Goal: Information Seeking & Learning: Learn about a topic

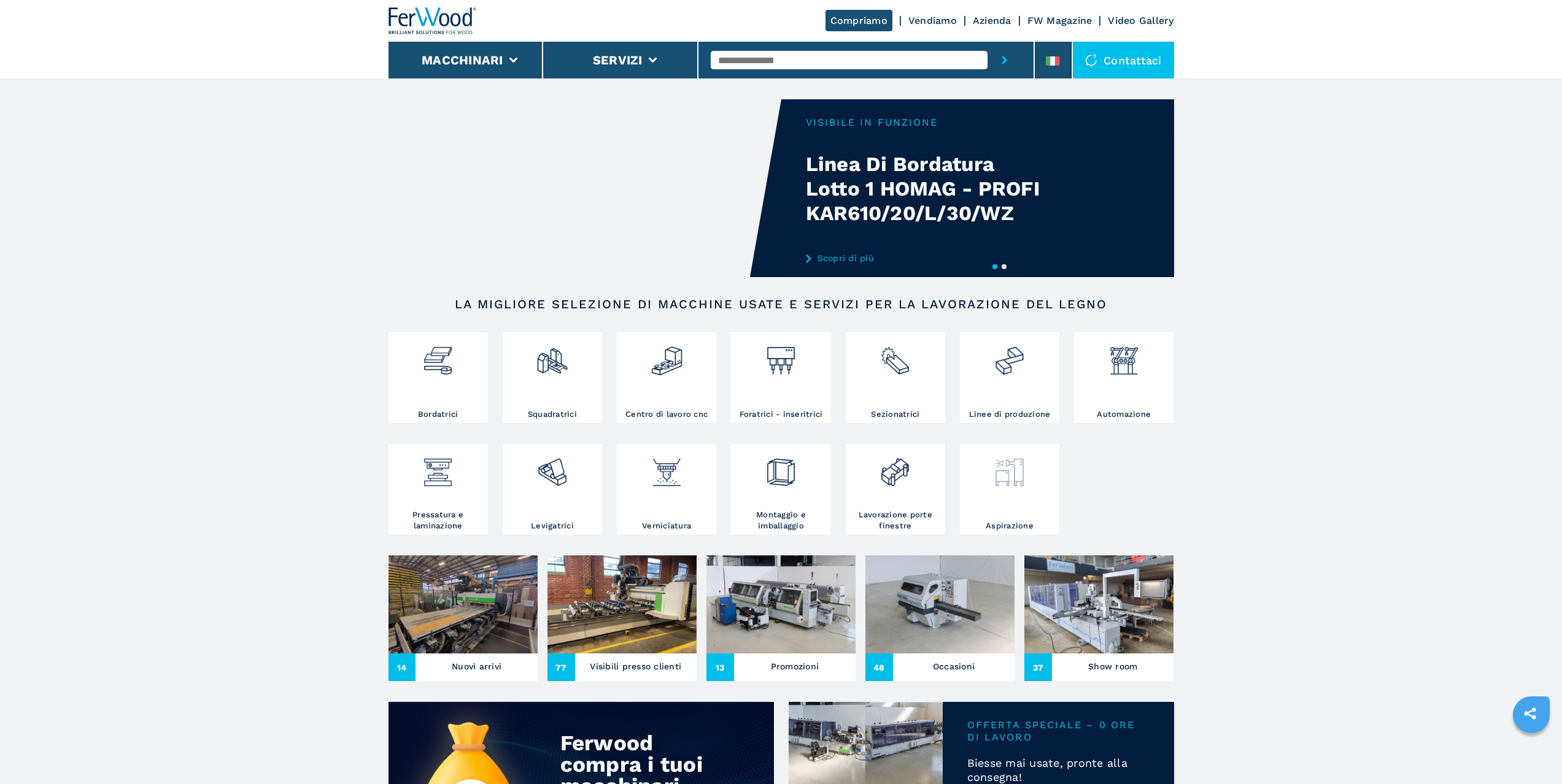
click at [1018, 478] on img at bounding box center [1009, 468] width 33 height 42
click at [876, 665] on span "48" at bounding box center [879, 667] width 28 height 28
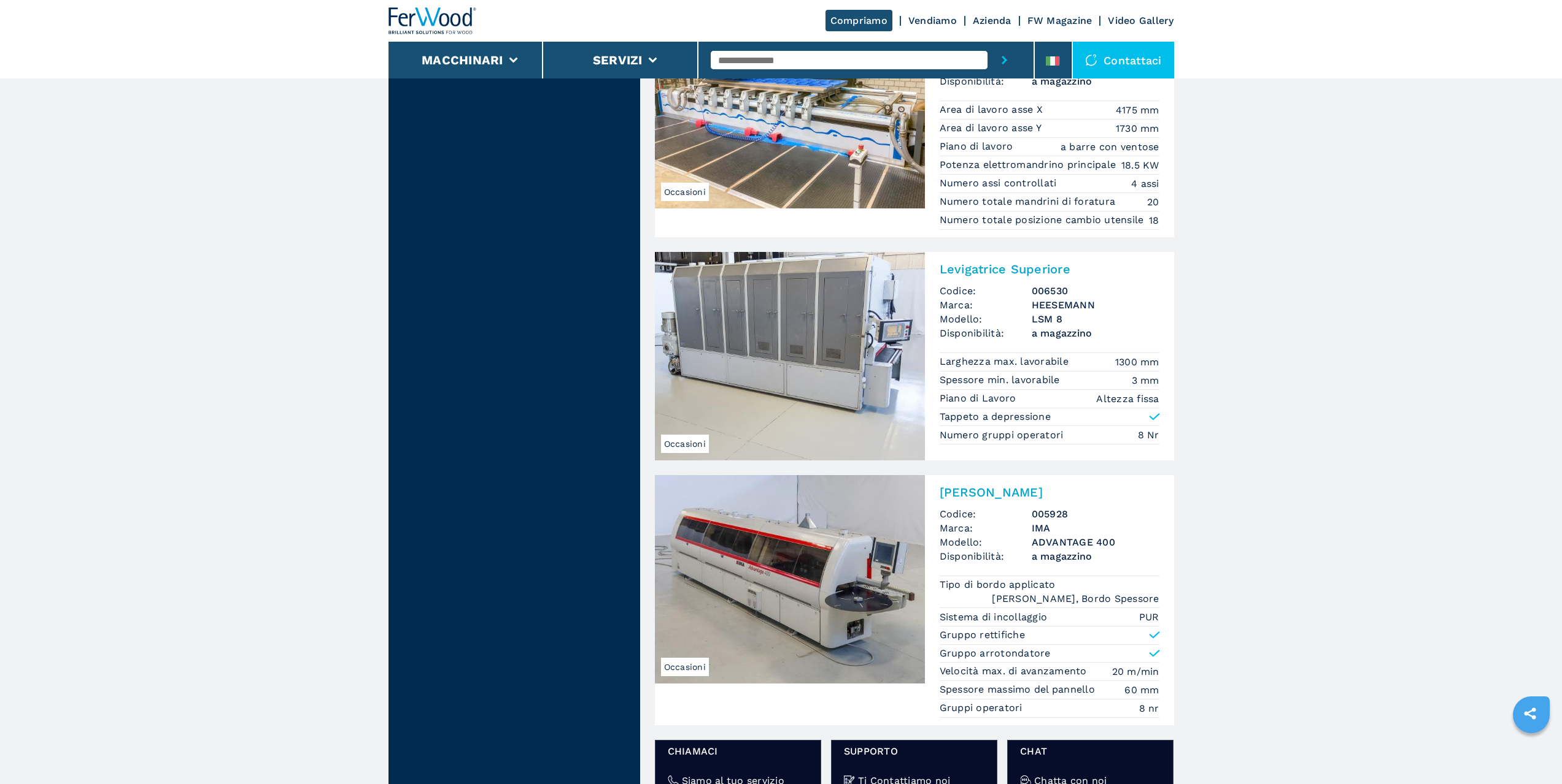
scroll to position [1472, 0]
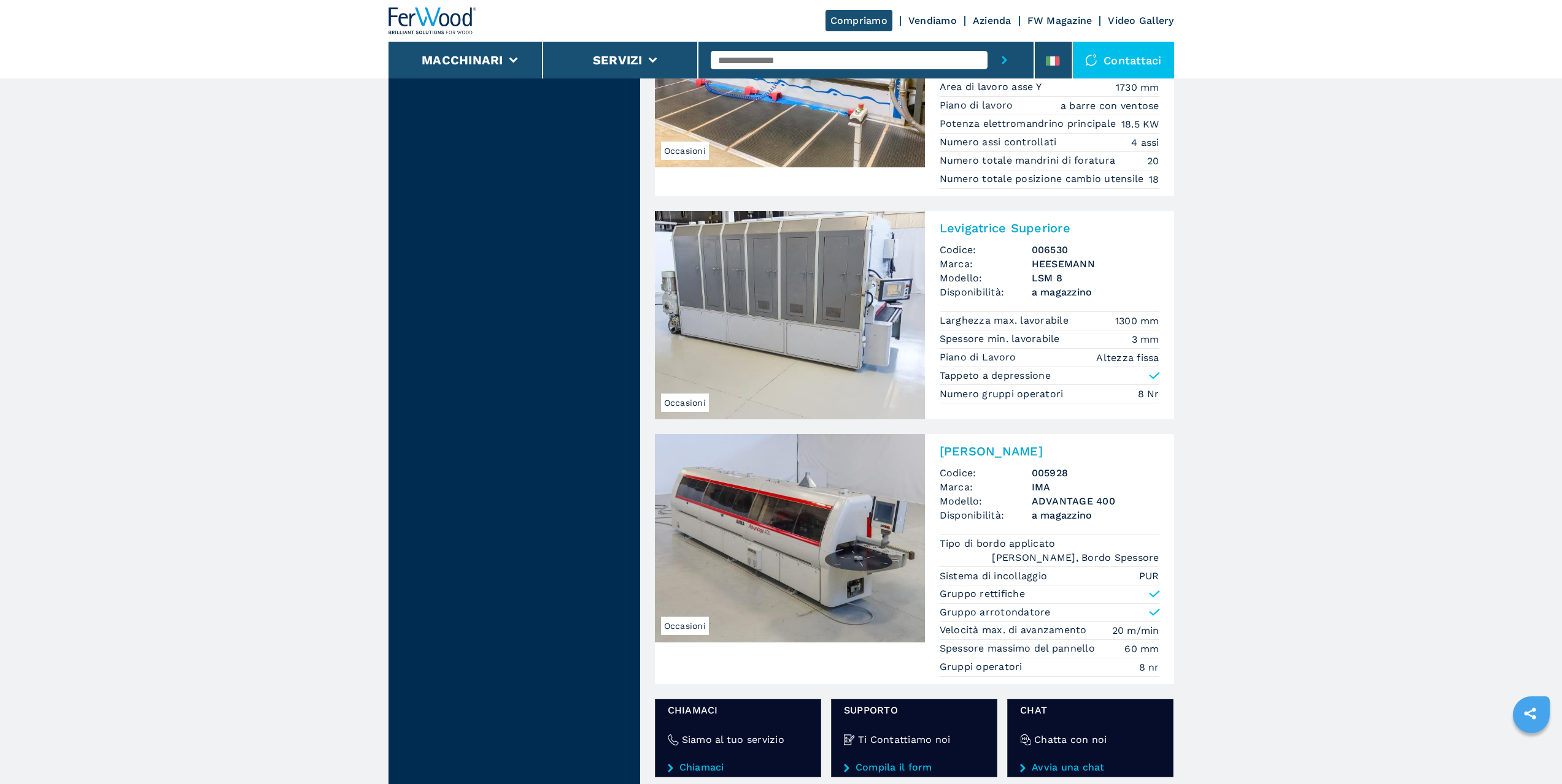
click at [757, 315] on img at bounding box center [789, 315] width 270 height 208
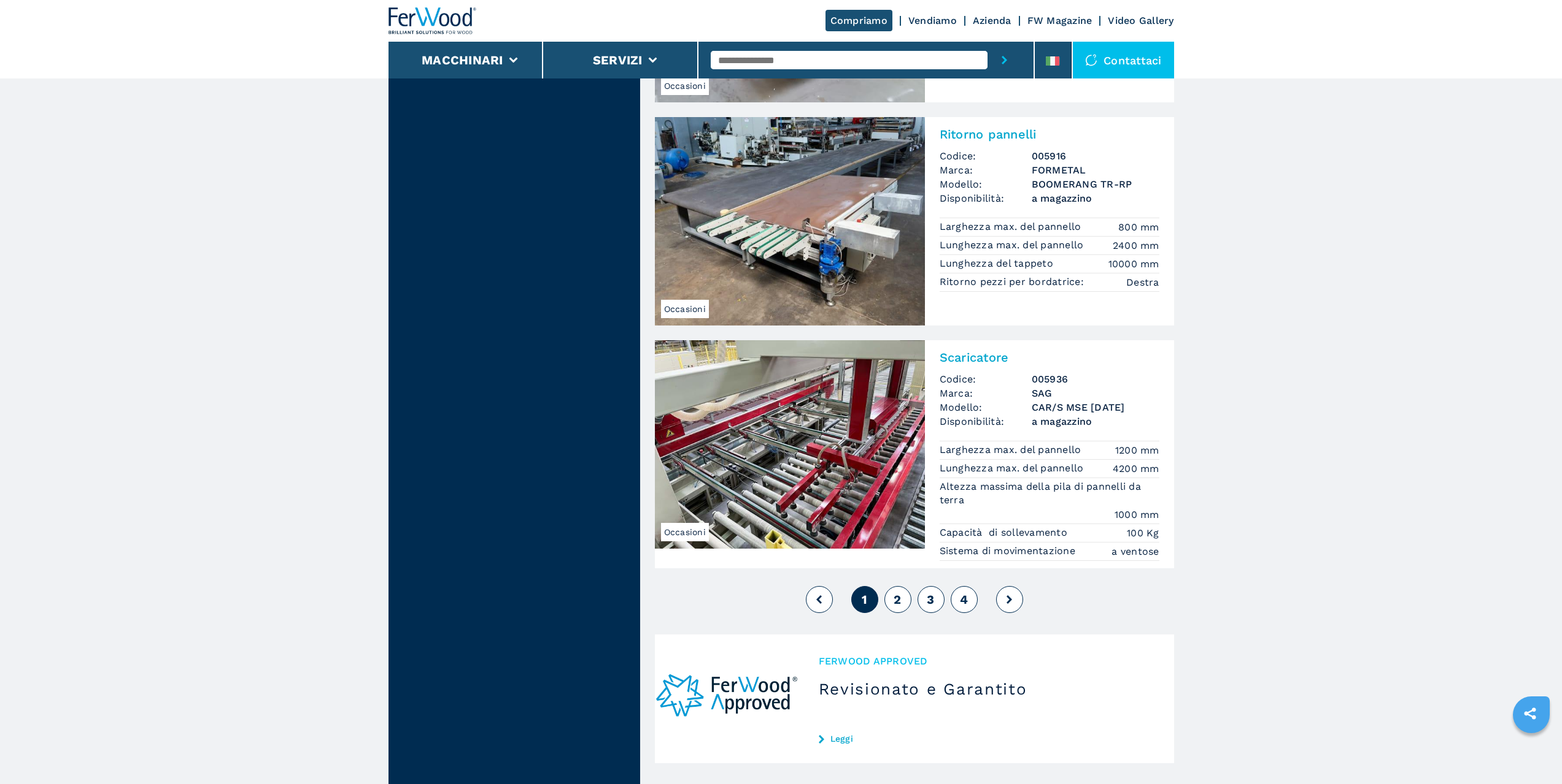
scroll to position [2637, 0]
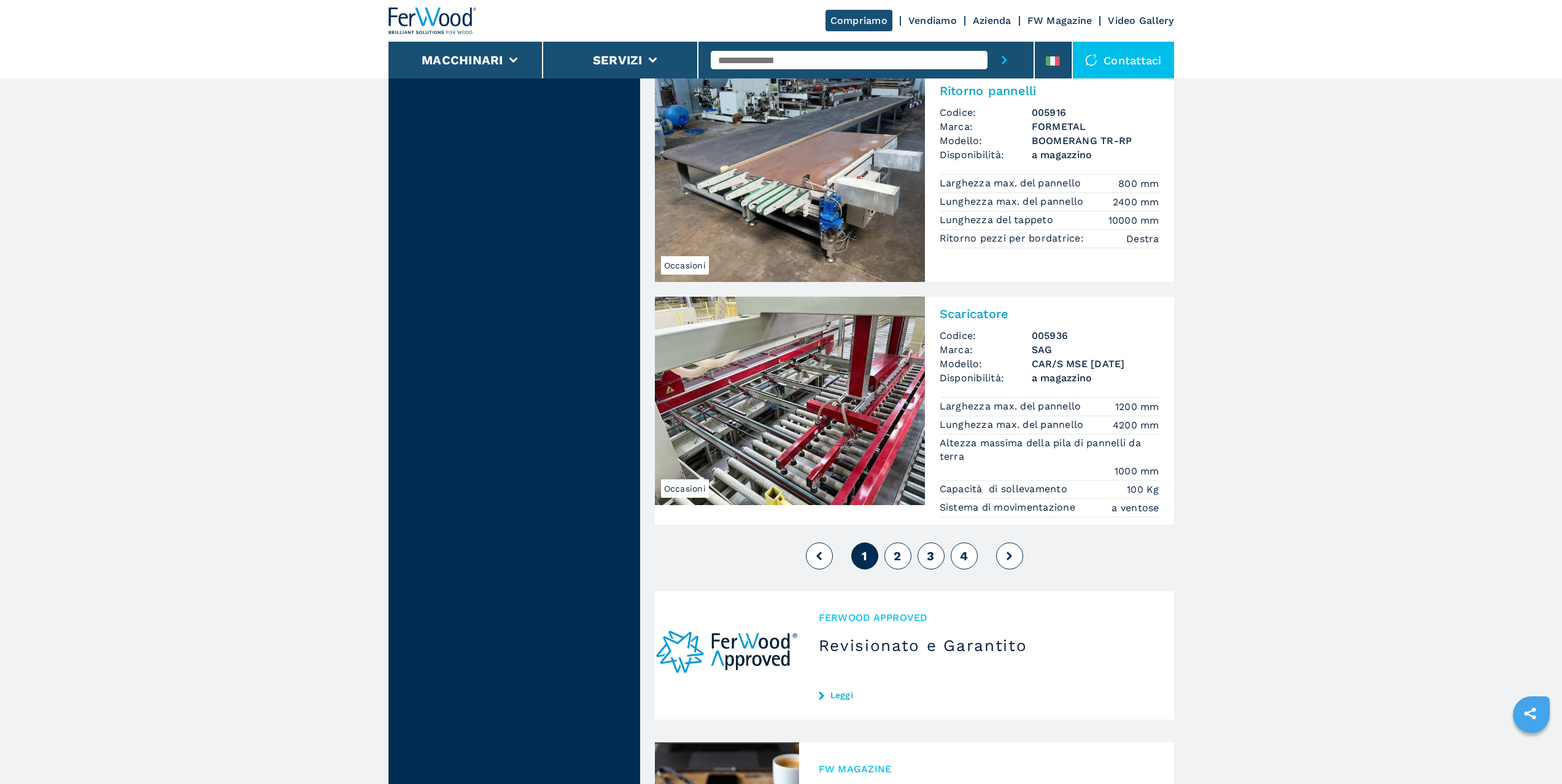
click at [896, 570] on button "2" at bounding box center [897, 556] width 27 height 27
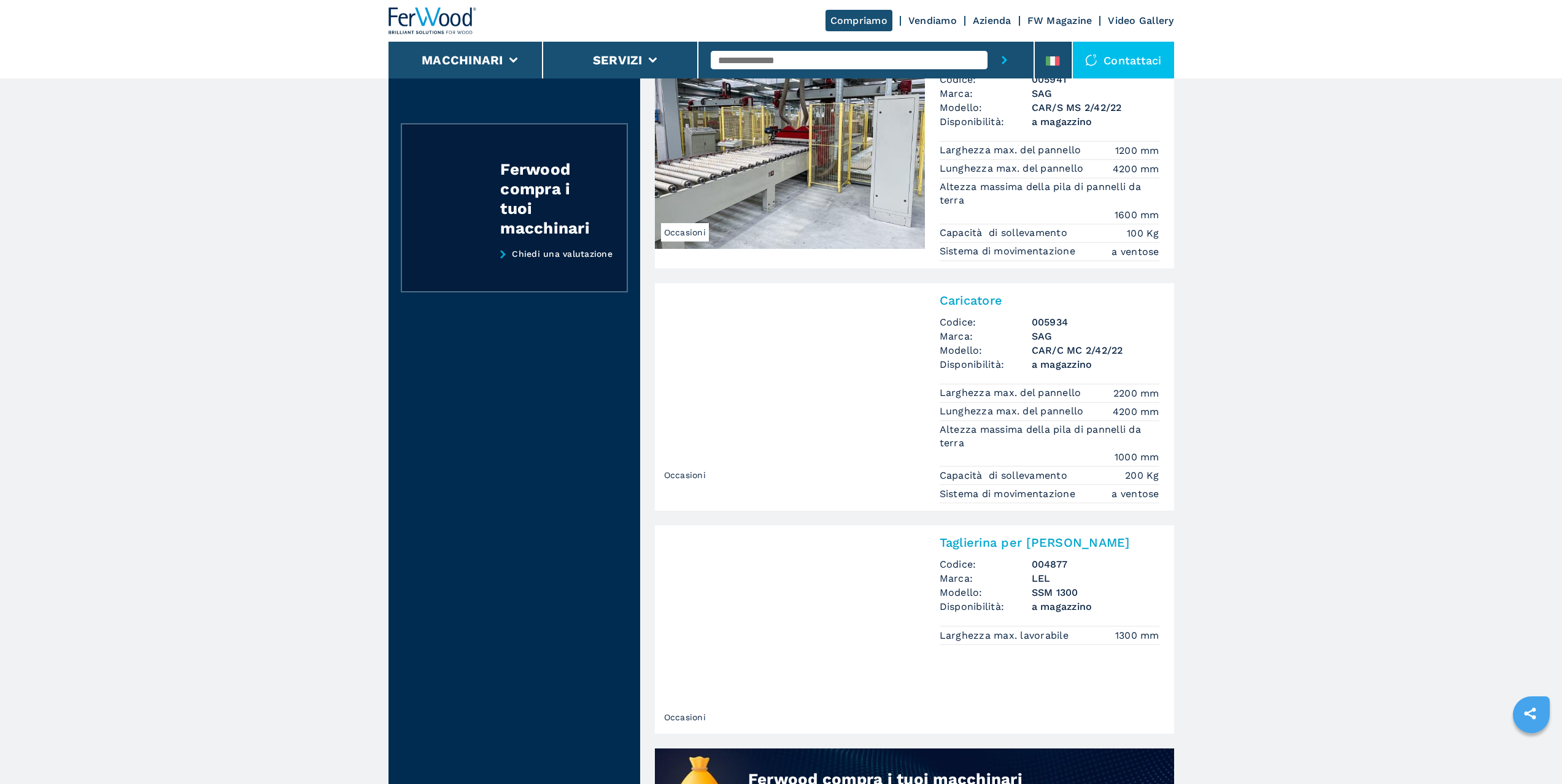
scroll to position [490, 0]
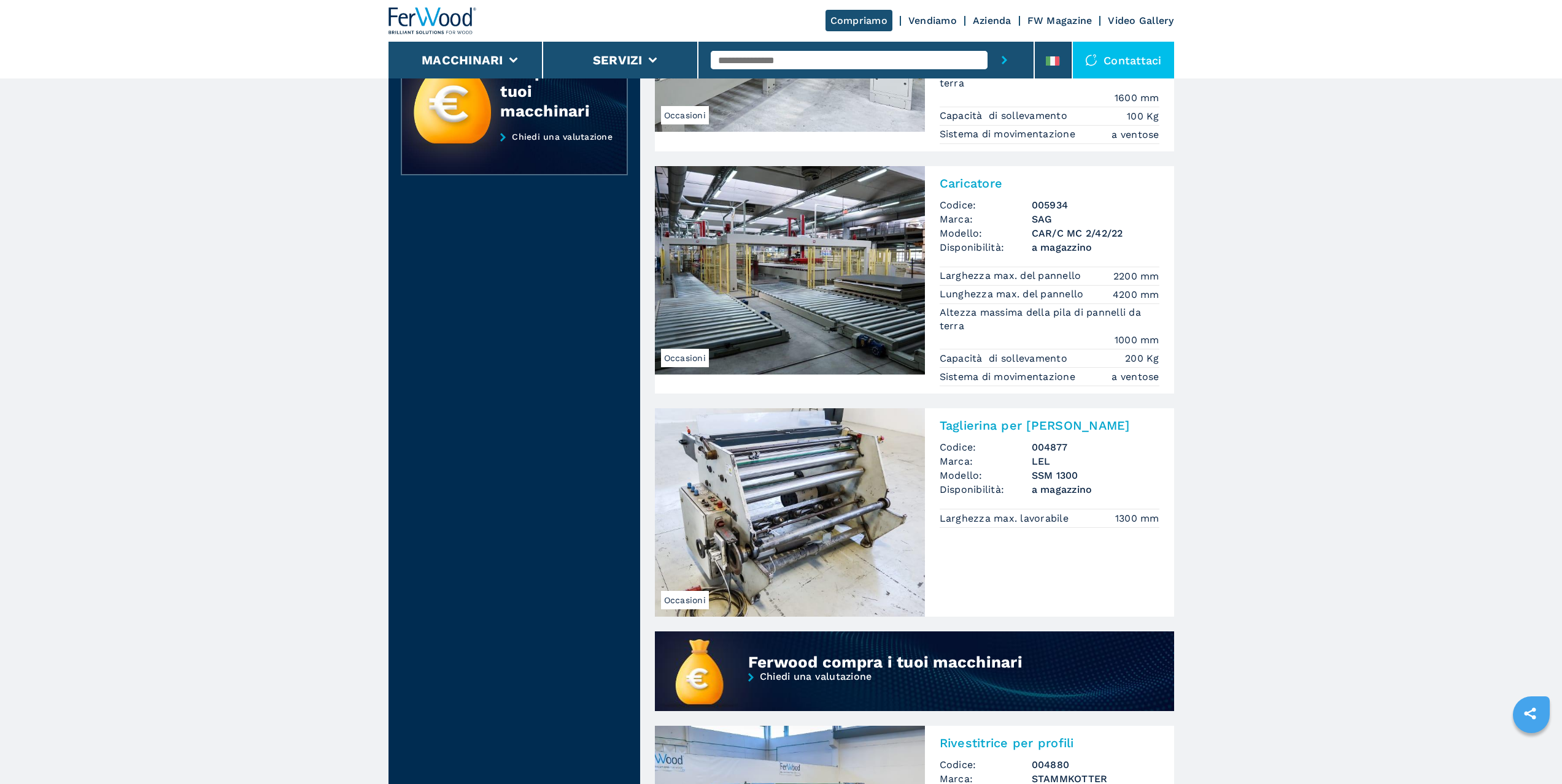
click at [802, 497] on img at bounding box center [789, 513] width 270 height 208
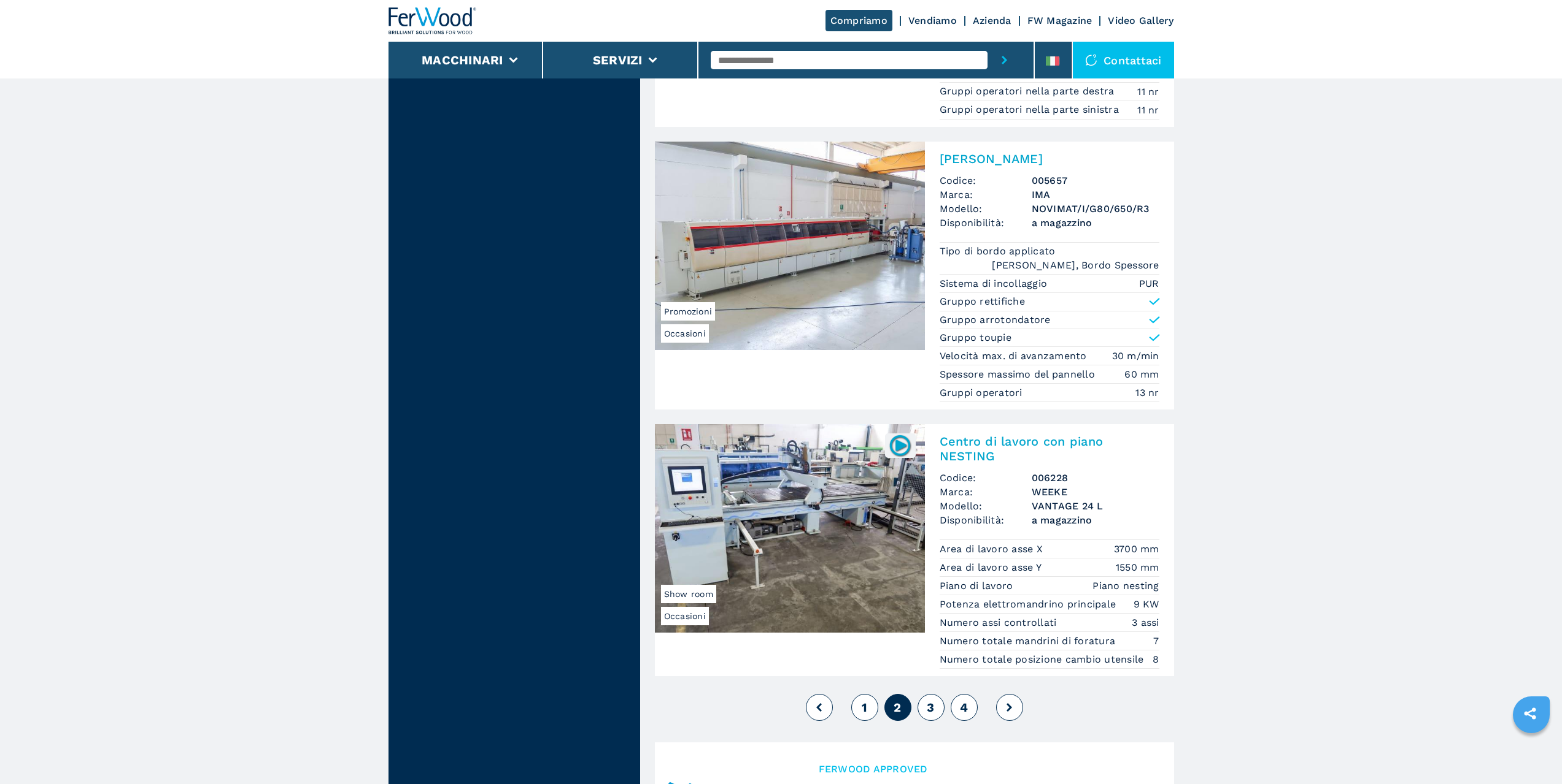
scroll to position [2821, 0]
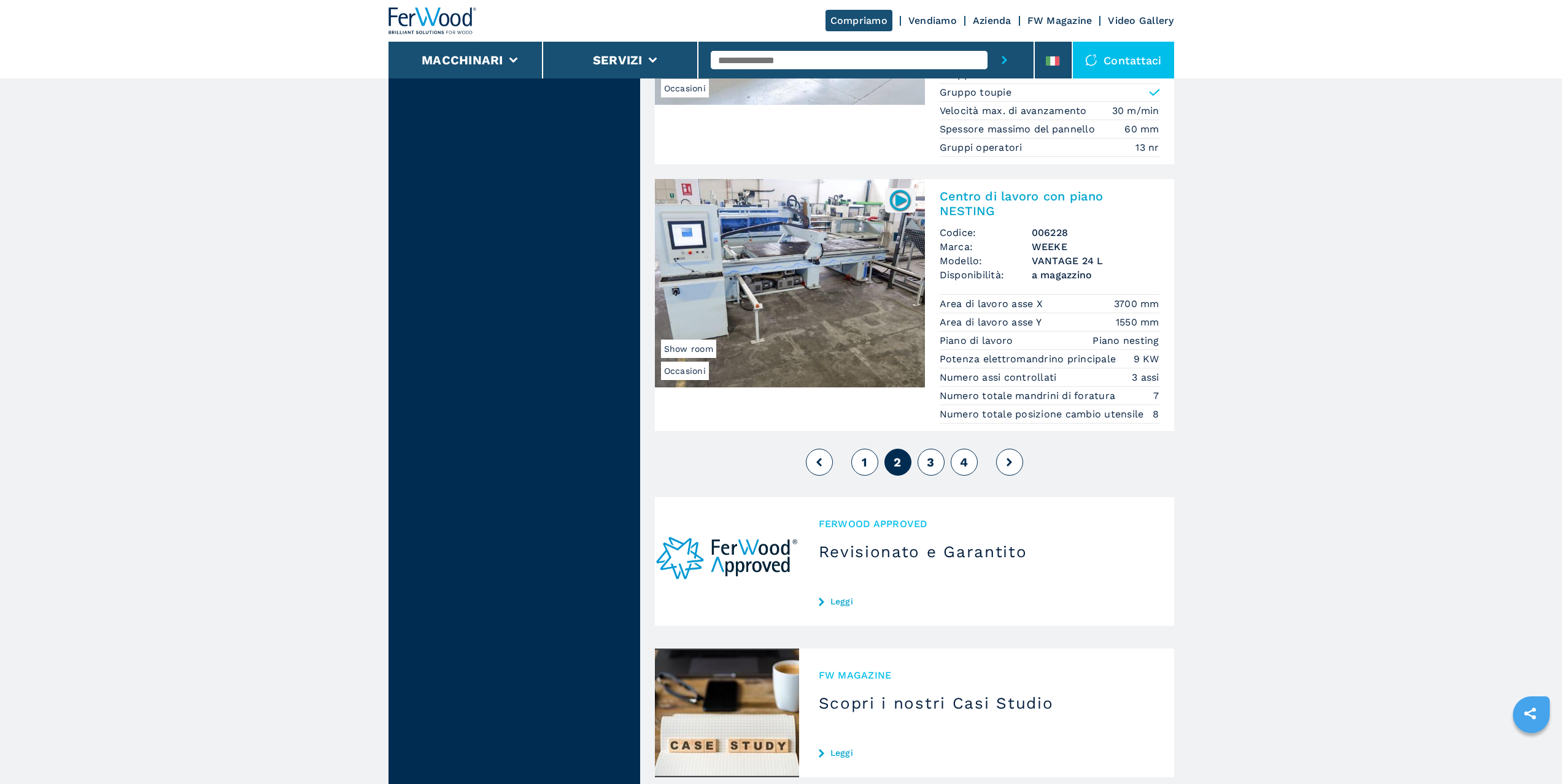
click at [935, 449] on button "3" at bounding box center [931, 462] width 27 height 27
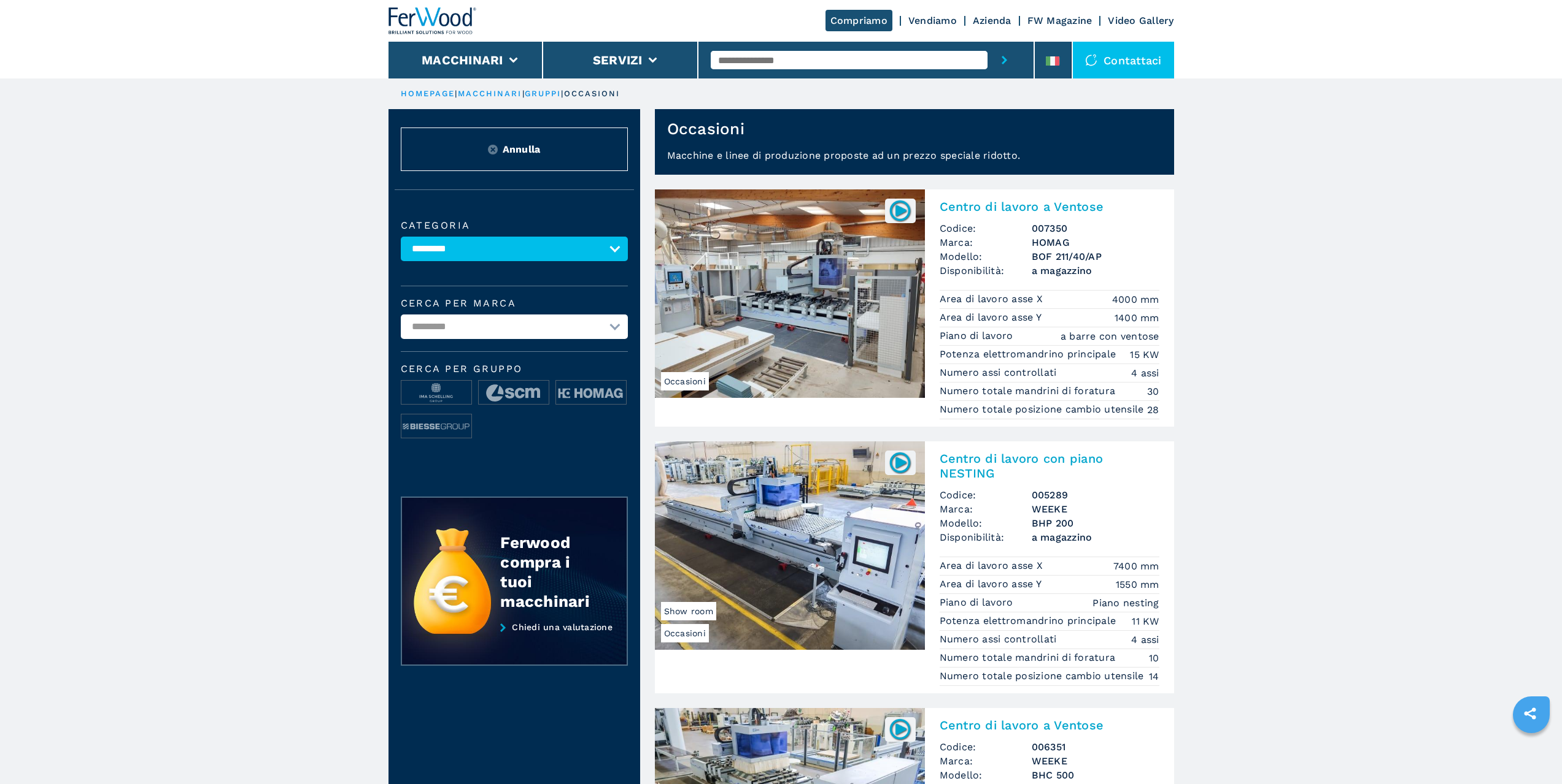
click at [843, 343] on img at bounding box center [789, 294] width 270 height 208
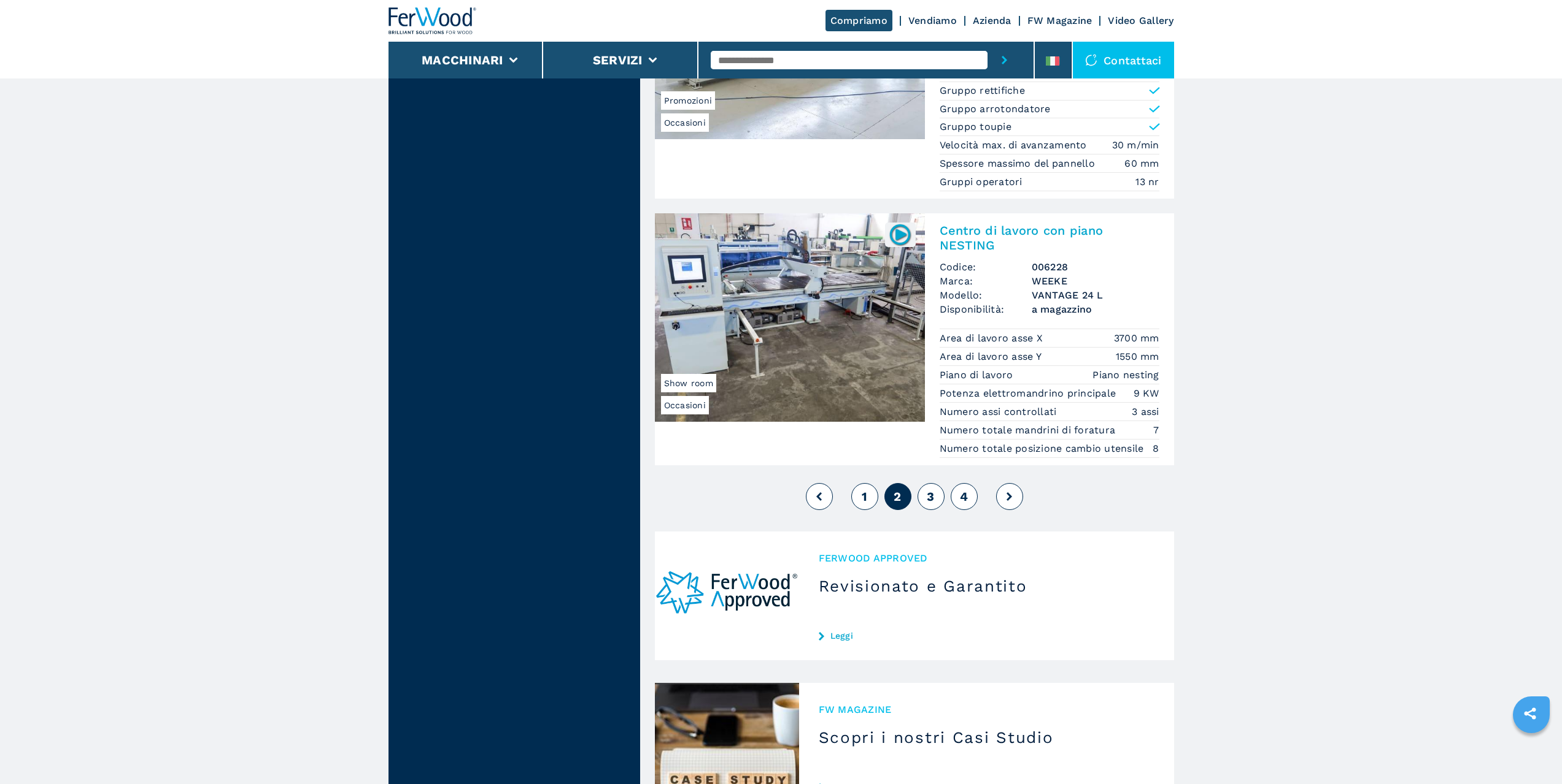
scroll to position [3047, 0]
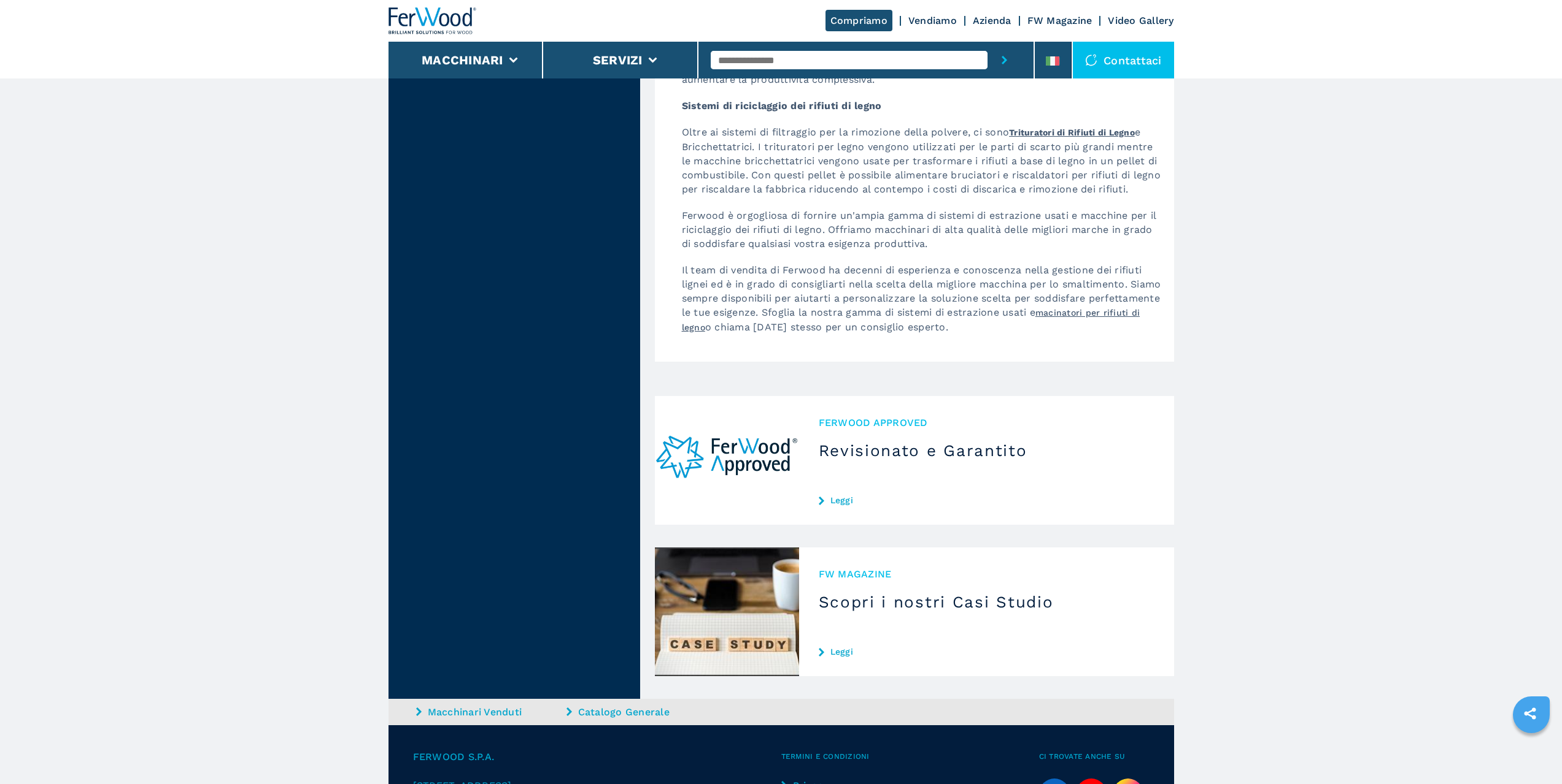
scroll to position [1410, 0]
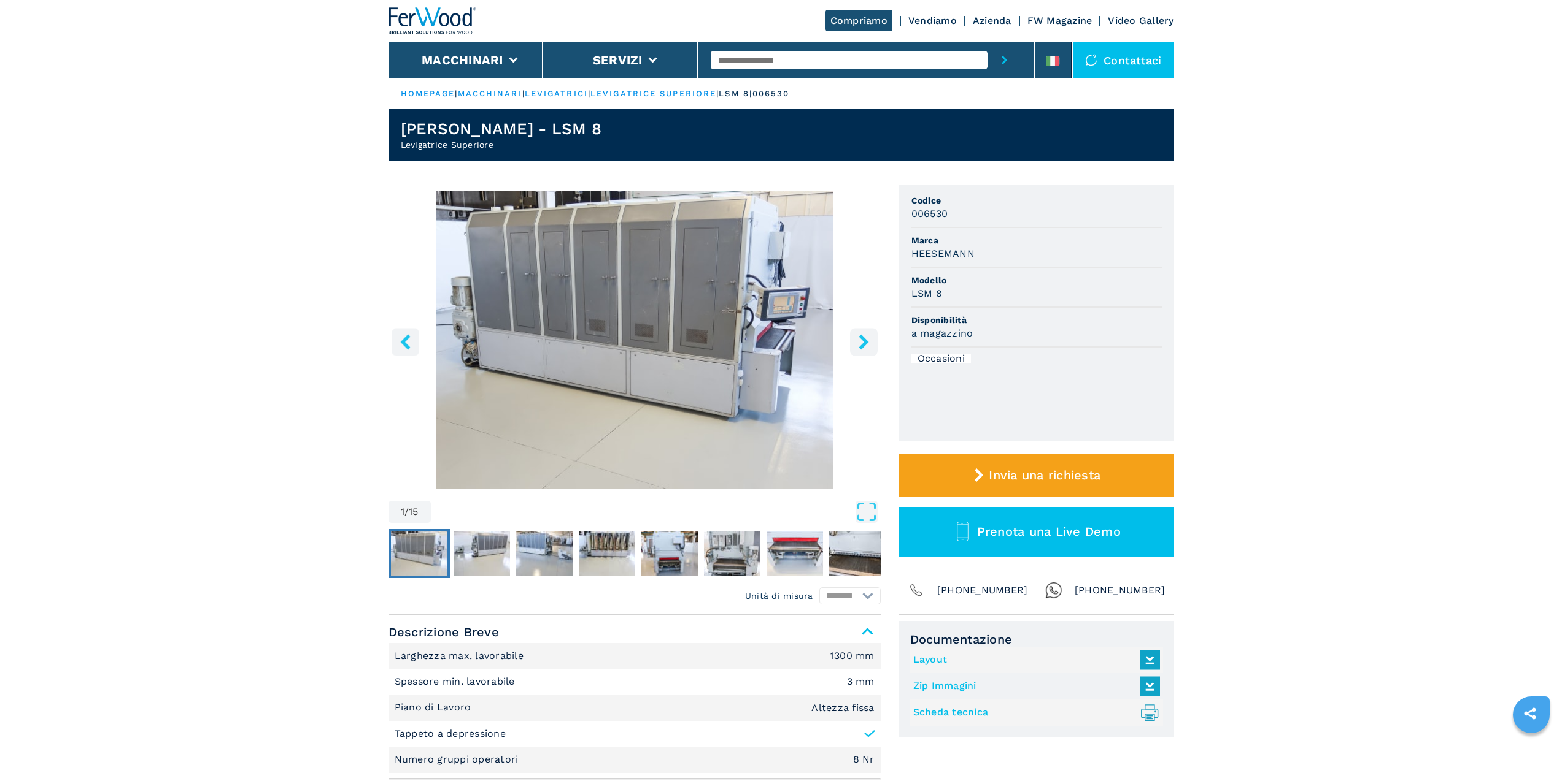
click at [859, 350] on button "right-button" at bounding box center [864, 342] width 28 height 28
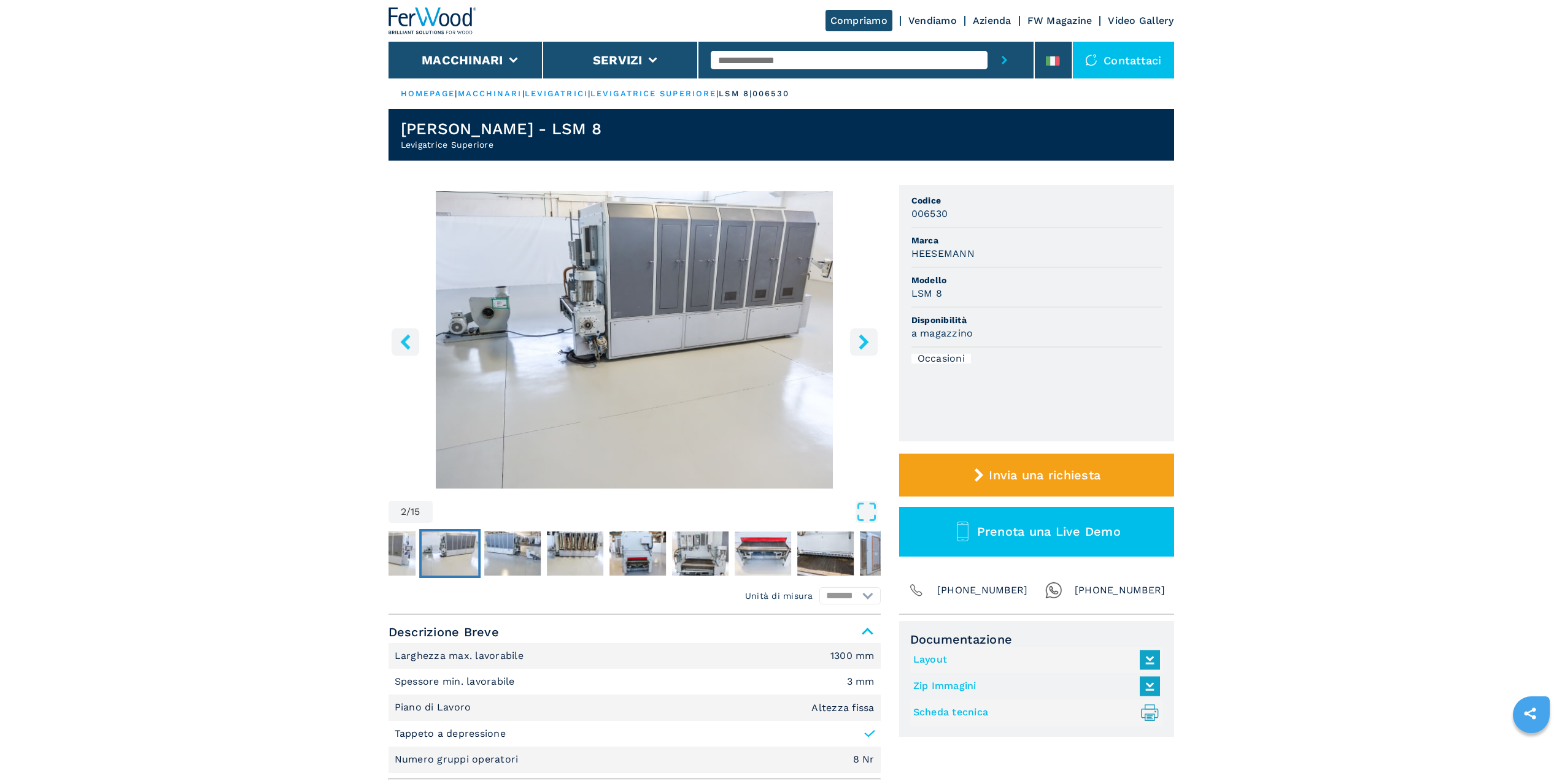
click at [859, 349] on icon "right-button" at bounding box center [864, 342] width 16 height 16
click at [859, 343] on icon "right-button" at bounding box center [864, 342] width 16 height 16
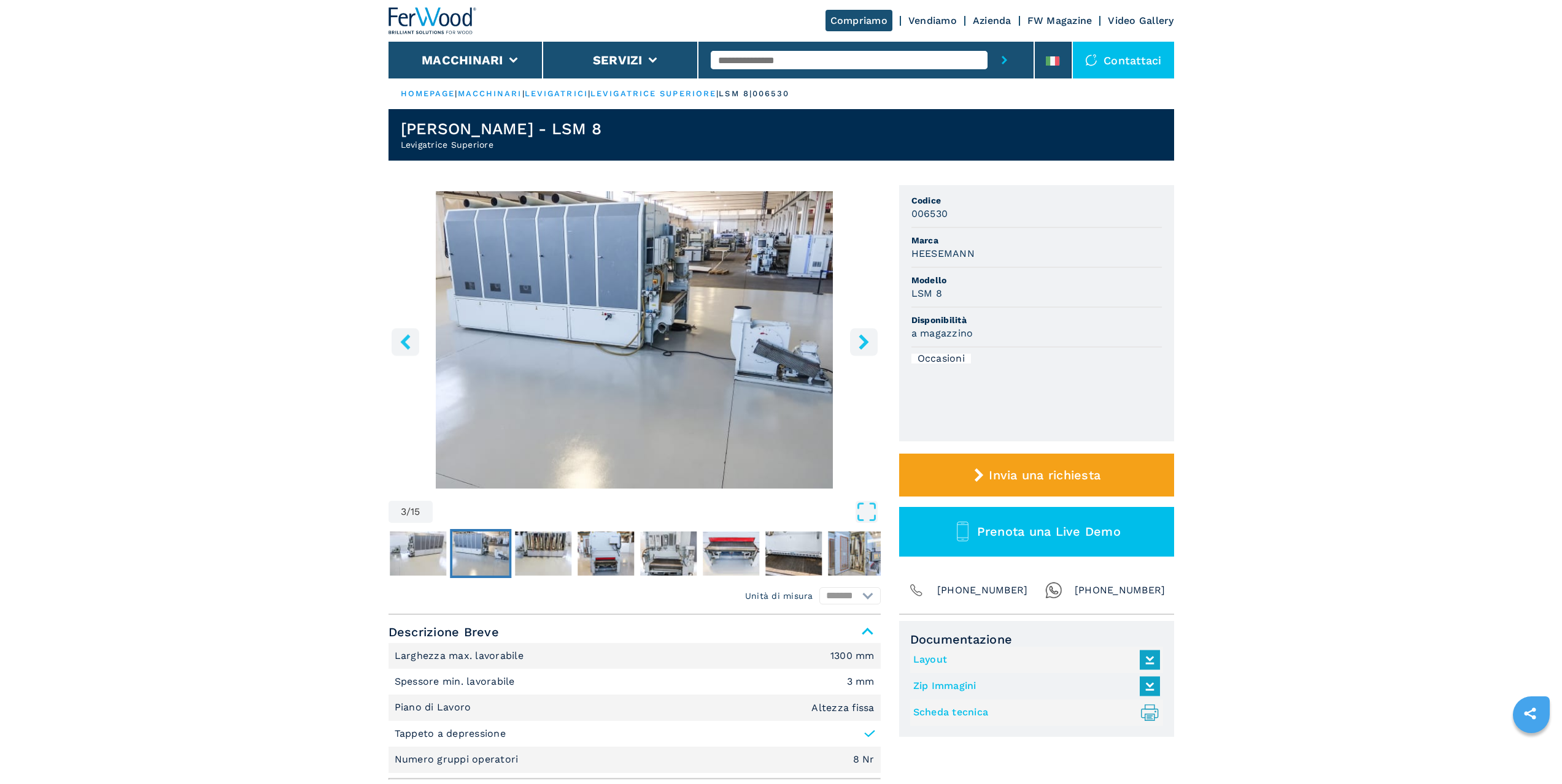
click at [859, 343] on icon "right-button" at bounding box center [864, 342] width 16 height 16
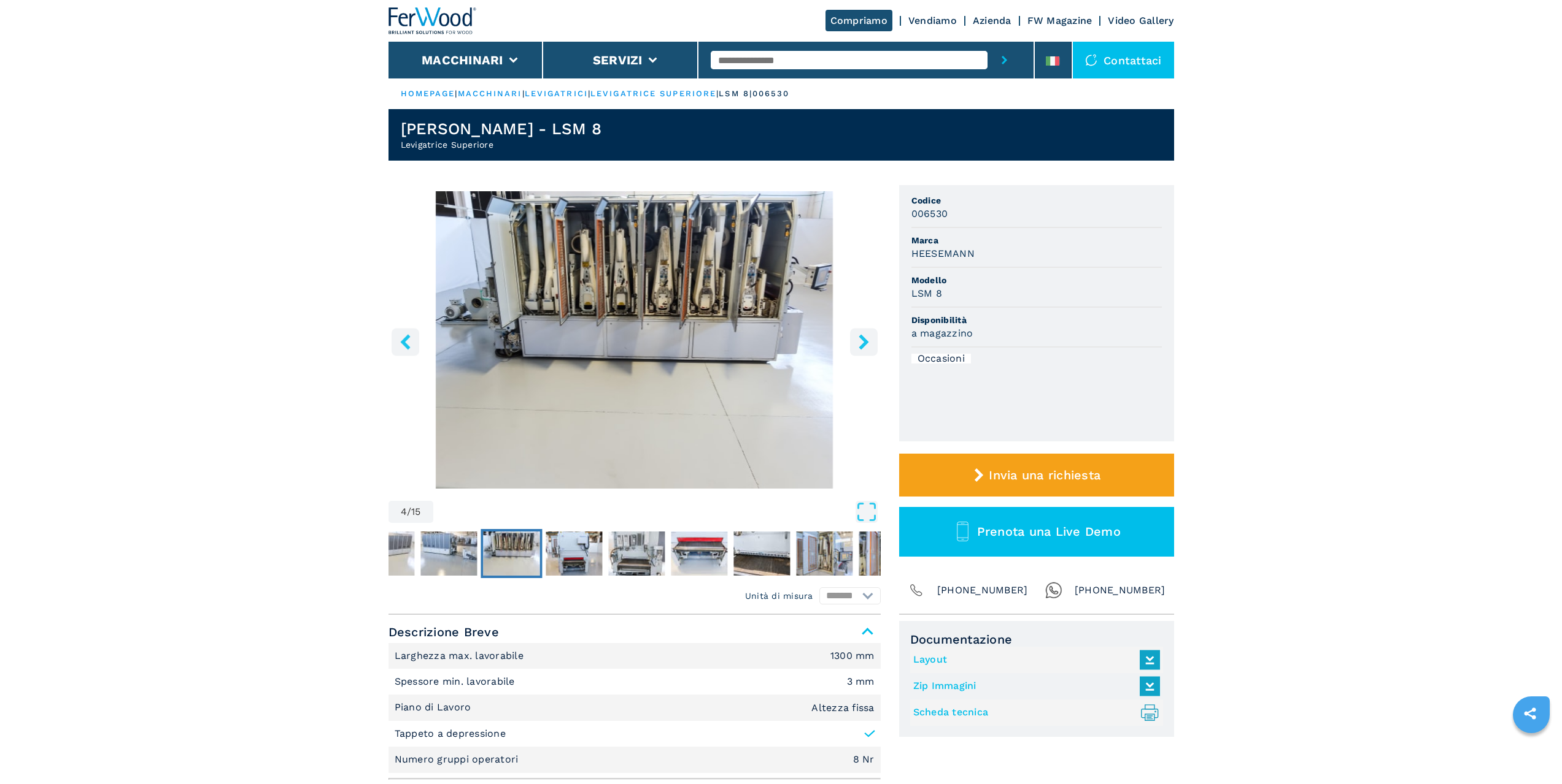
click at [859, 343] on icon "right-button" at bounding box center [864, 342] width 16 height 16
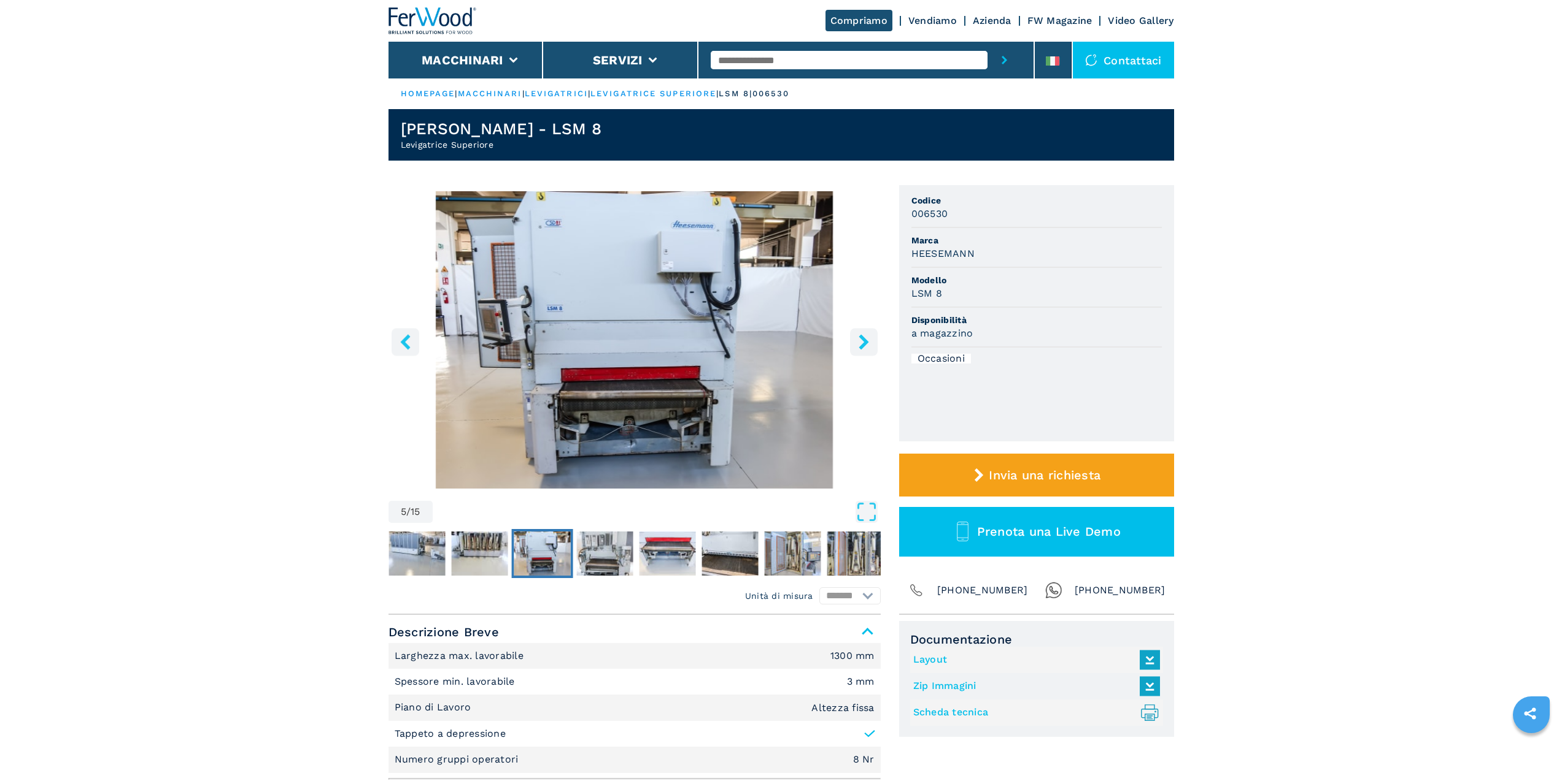
click at [859, 343] on icon "right-button" at bounding box center [864, 342] width 16 height 16
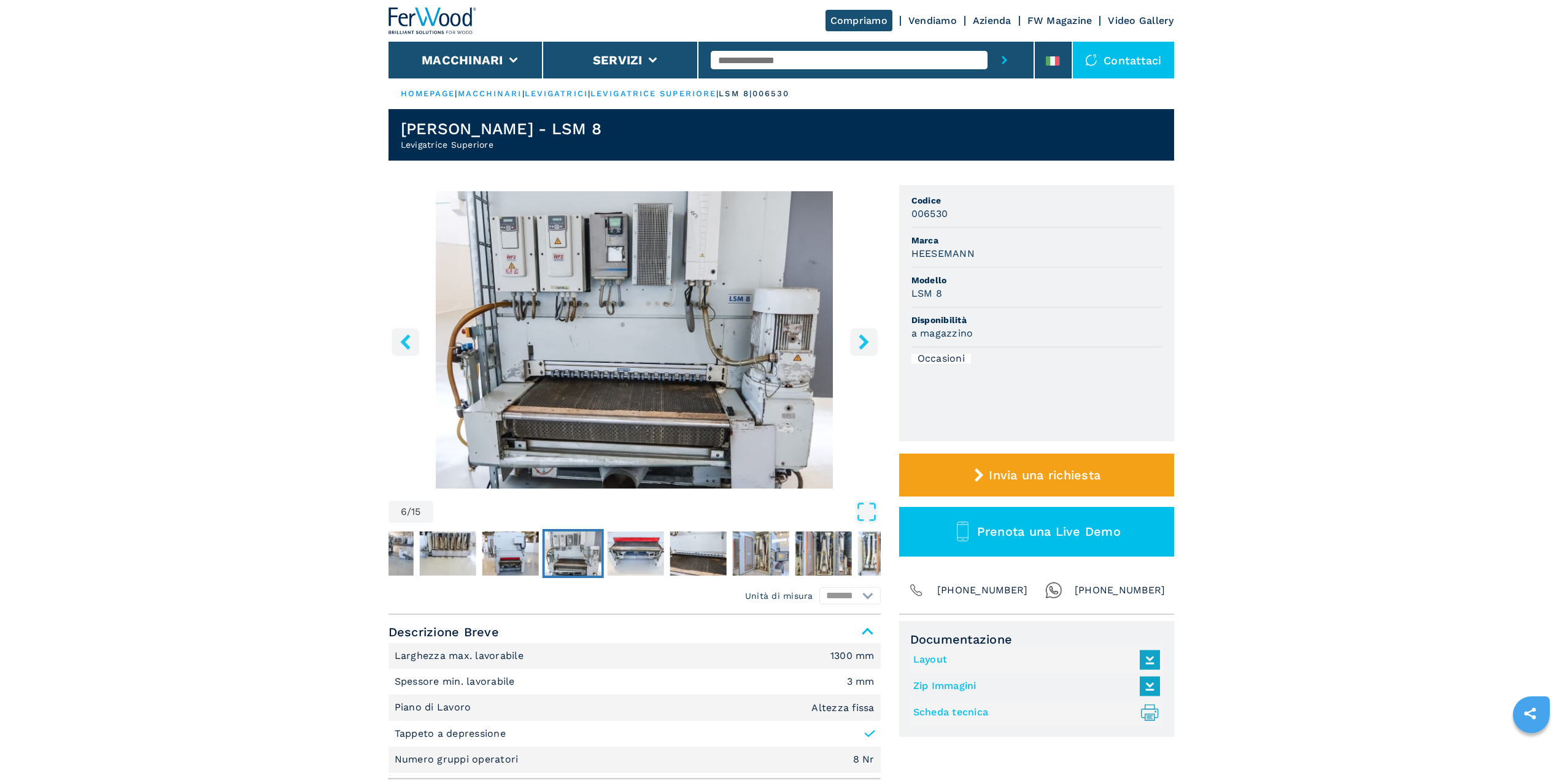
click at [859, 343] on icon "right-button" at bounding box center [864, 342] width 16 height 16
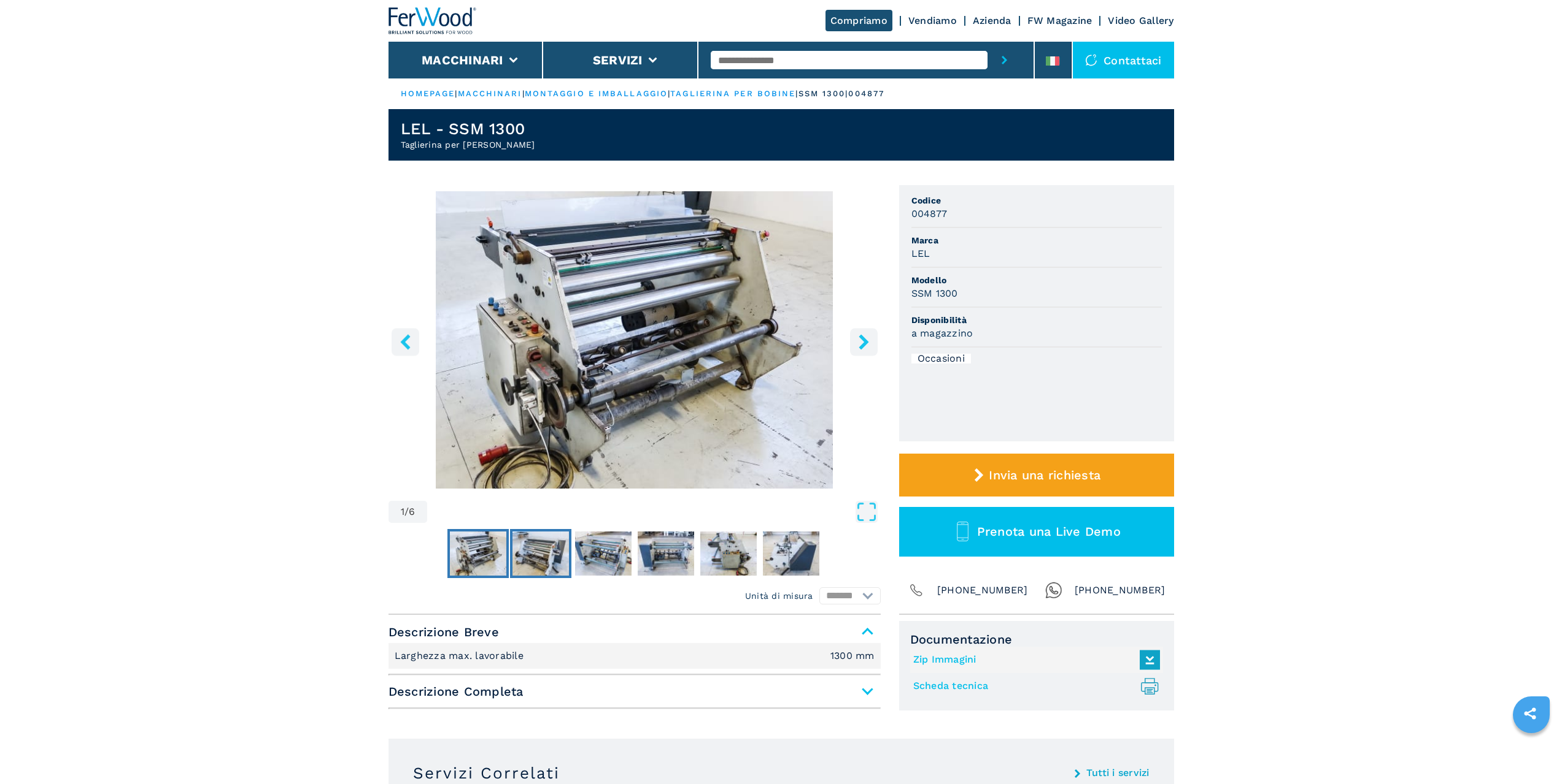
click at [529, 556] on img "Go to Slide 2" at bounding box center [540, 553] width 57 height 44
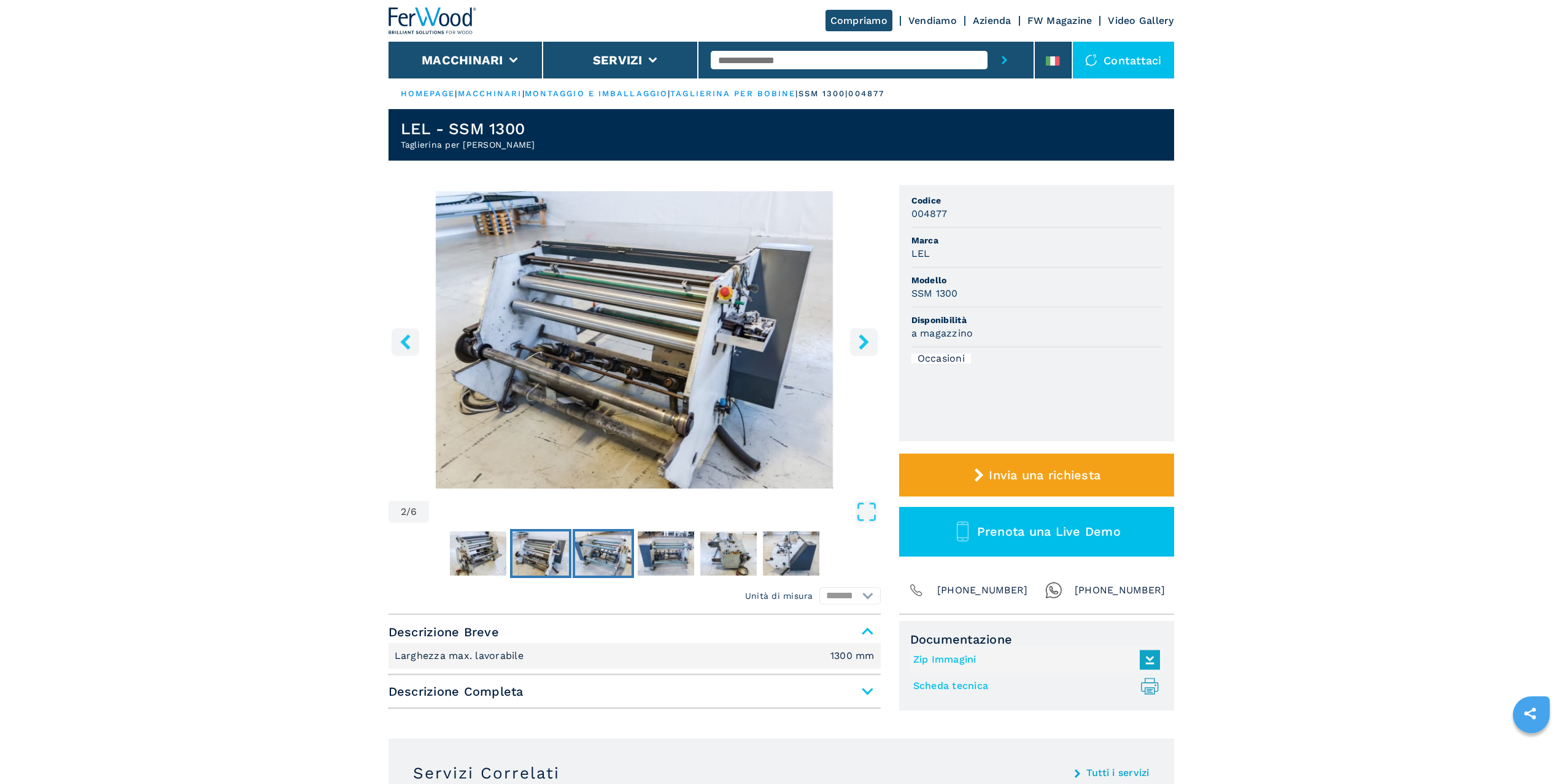
click at [596, 552] on img "Go to Slide 3" at bounding box center [603, 553] width 57 height 44
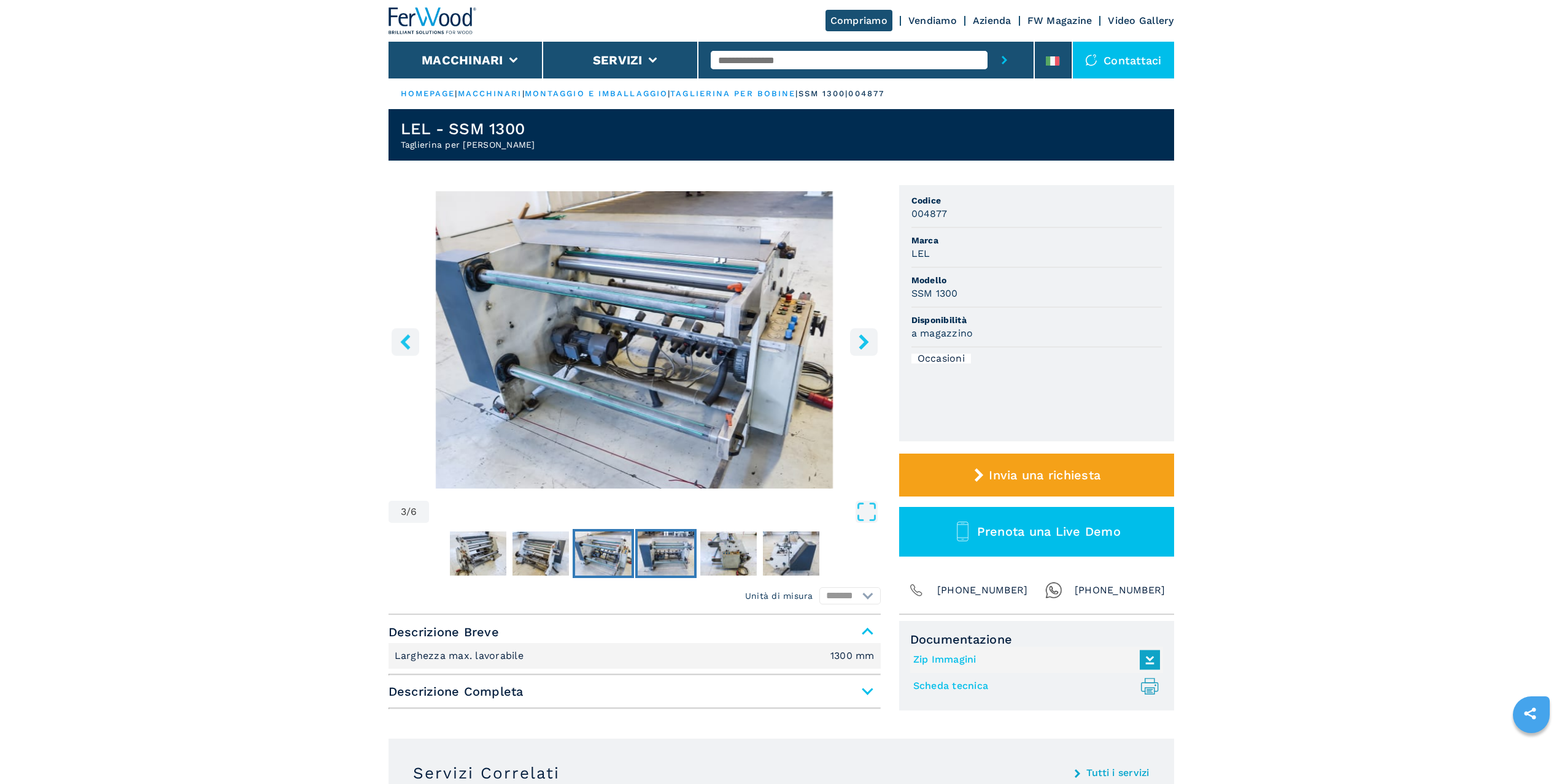
click at [680, 546] on img "Go to Slide 4" at bounding box center [666, 553] width 57 height 44
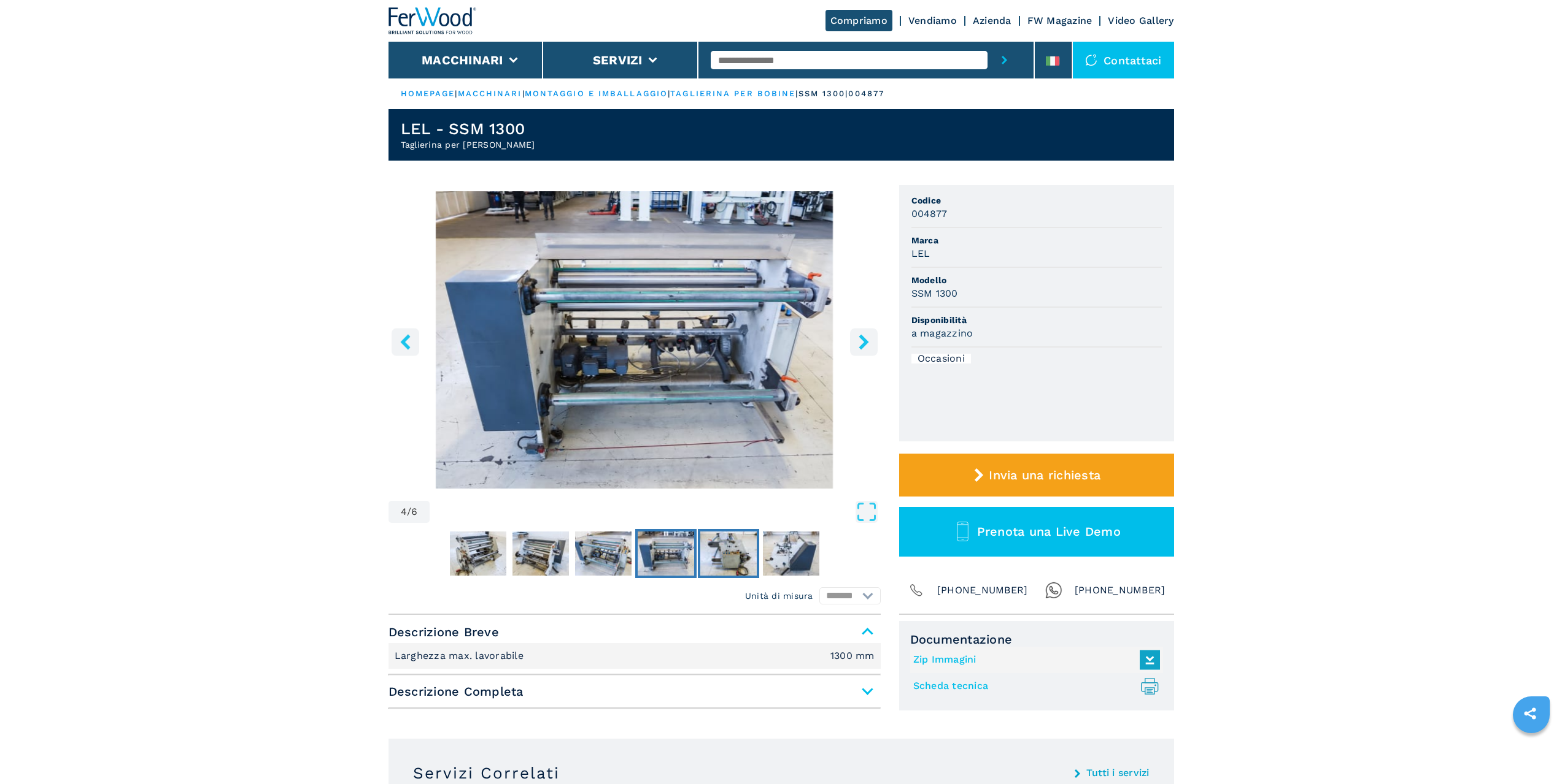
click at [709, 538] on img "Go to Slide 5" at bounding box center [728, 553] width 57 height 44
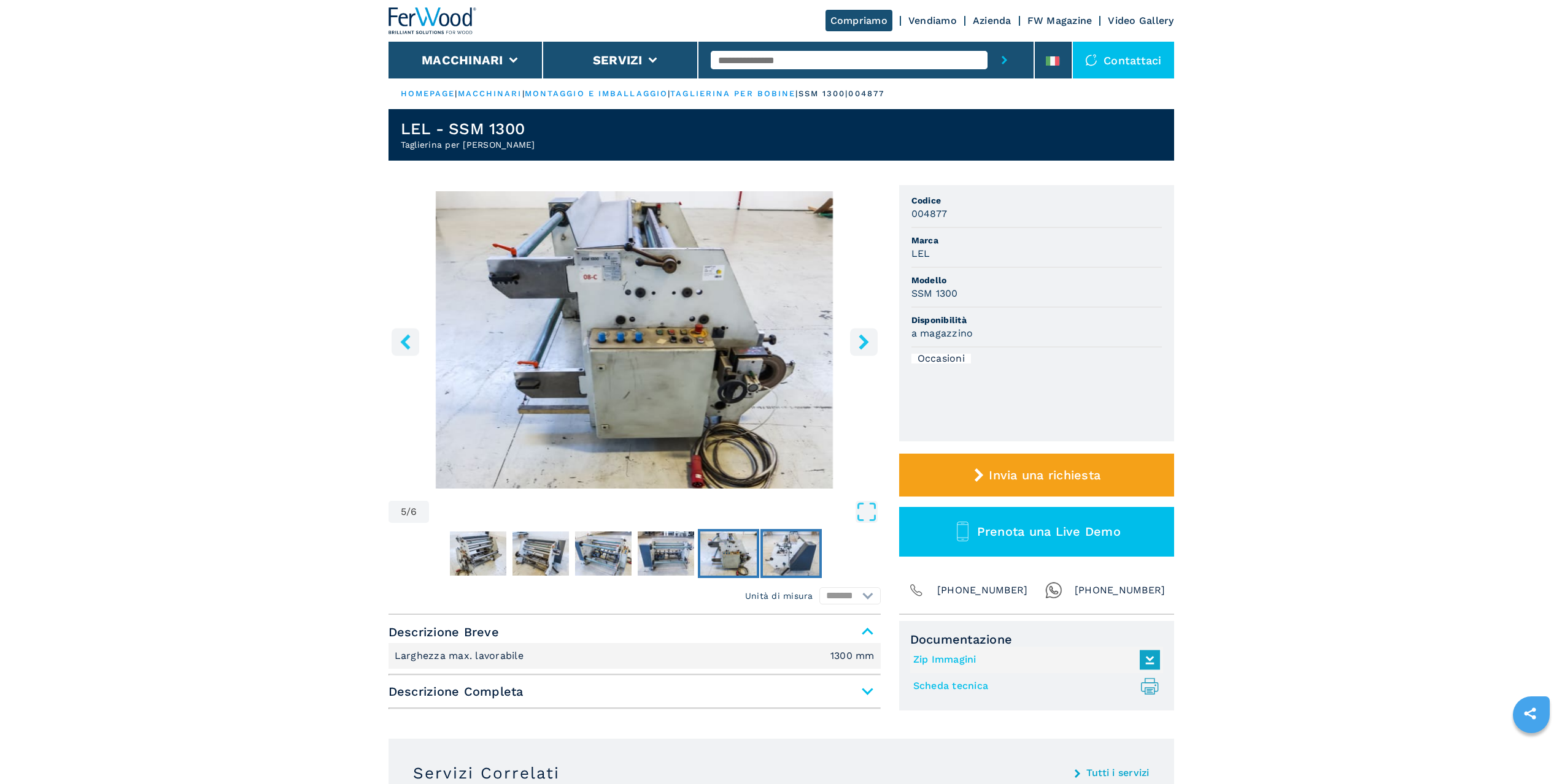
click at [784, 544] on img "Go to Slide 6" at bounding box center [791, 553] width 57 height 44
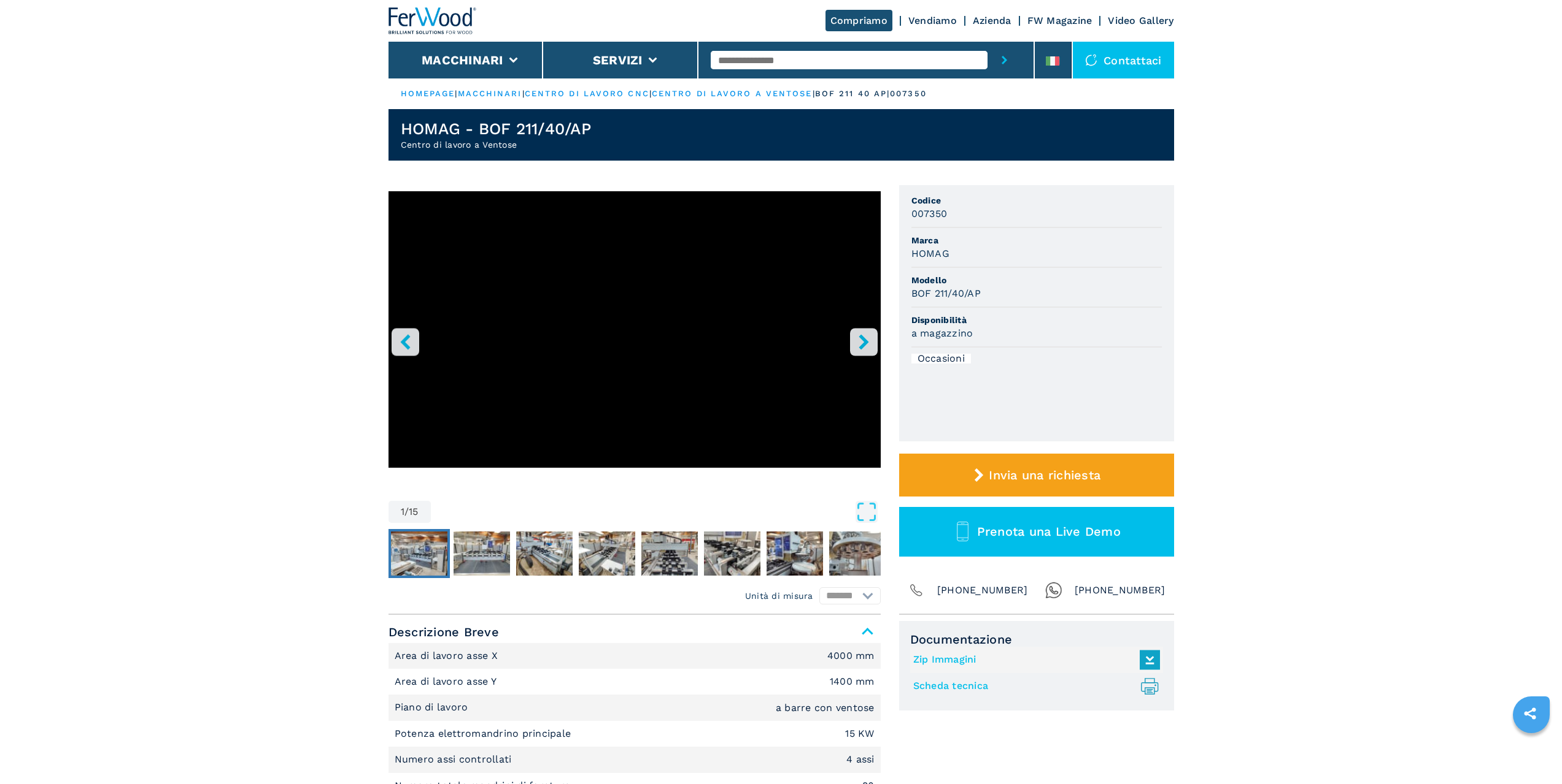
click at [429, 557] on img "Go to Slide 2" at bounding box center [419, 553] width 57 height 44
